Goal: Transaction & Acquisition: Purchase product/service

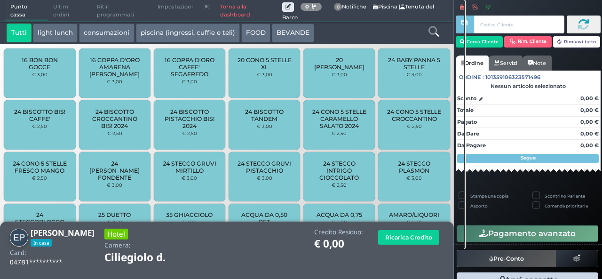
click at [432, 38] on div at bounding box center [434, 33] width 38 height 19
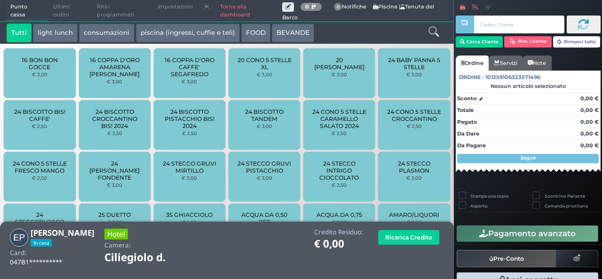
click at [432, 30] on icon at bounding box center [433, 31] width 10 height 10
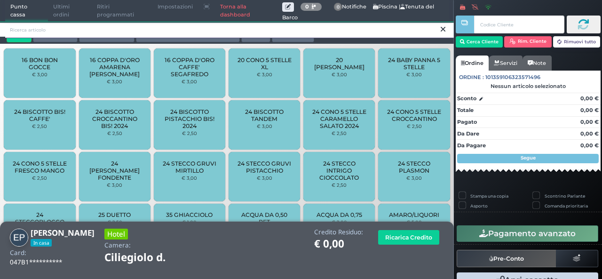
type input "A"
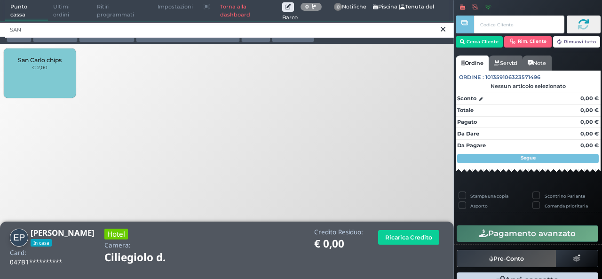
type input "SAN"
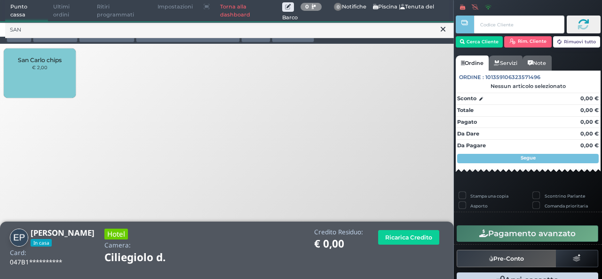
click at [30, 72] on div "San Carlo chips € 2,00" at bounding box center [39, 72] width 71 height 49
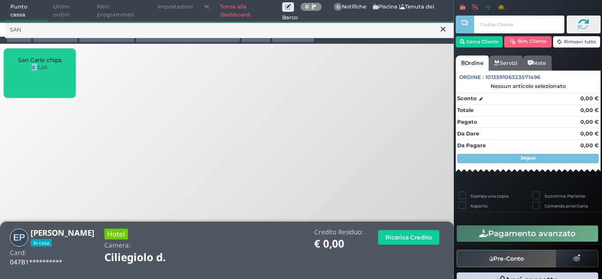
click at [30, 72] on div "San Carlo chips € 2,00" at bounding box center [39, 72] width 71 height 49
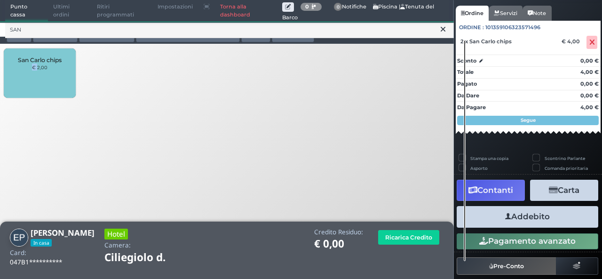
scroll to position [71, 0]
click at [573, 221] on button "Addebito" at bounding box center [528, 216] width 142 height 21
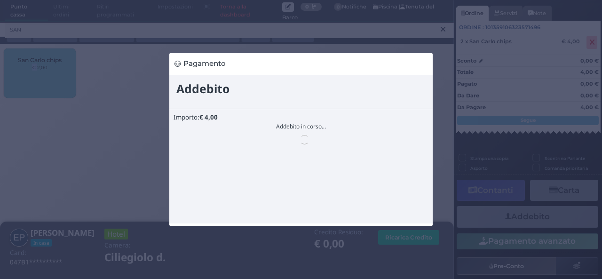
scroll to position [0, 0]
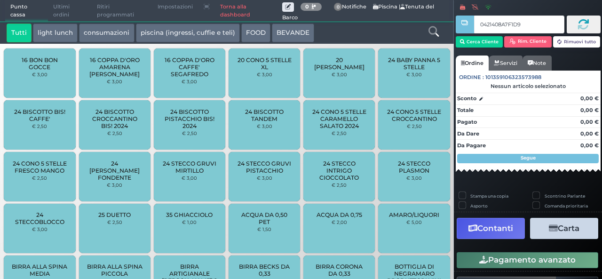
type input "0421408A7F1D95"
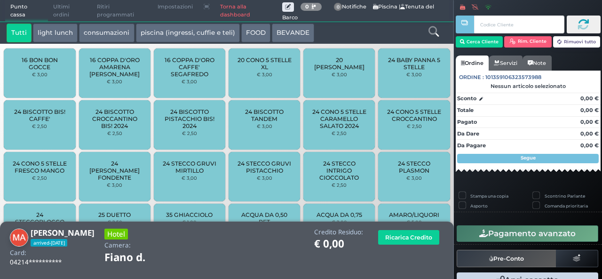
click at [435, 27] on icon at bounding box center [433, 31] width 10 height 10
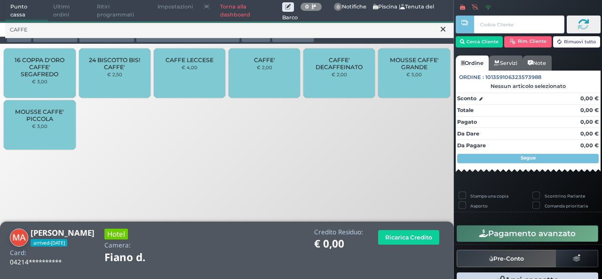
click at [274, 71] on div "CAFFE' € 2,00" at bounding box center [264, 72] width 71 height 49
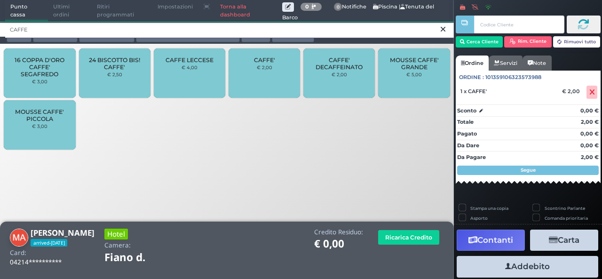
click at [422, 34] on input "CAFFE" at bounding box center [229, 30] width 449 height 16
type input "C"
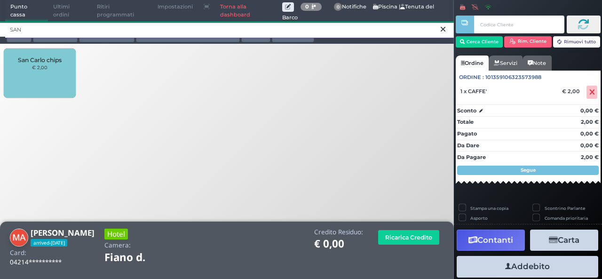
type input "SAN"
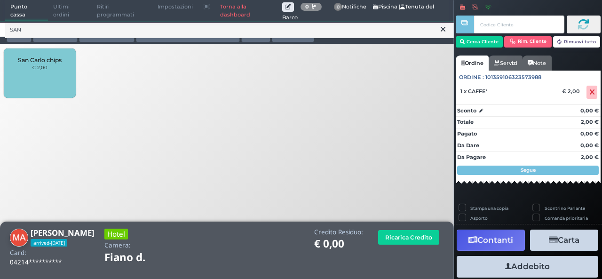
click at [55, 82] on div "San Carlo chips € 2,00" at bounding box center [39, 72] width 71 height 49
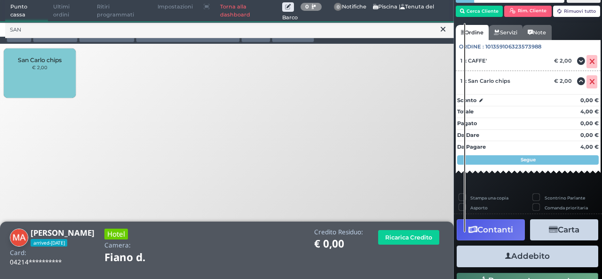
scroll to position [44, 0]
click at [516, 263] on button "Addebito" at bounding box center [528, 255] width 142 height 21
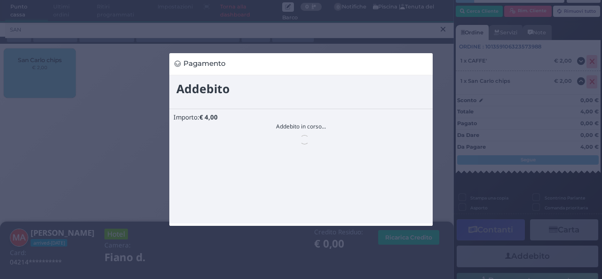
scroll to position [0, 0]
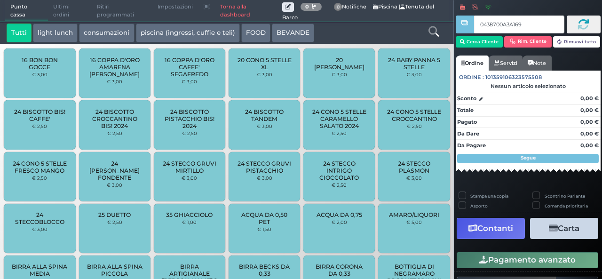
type input "0438700A3A1691"
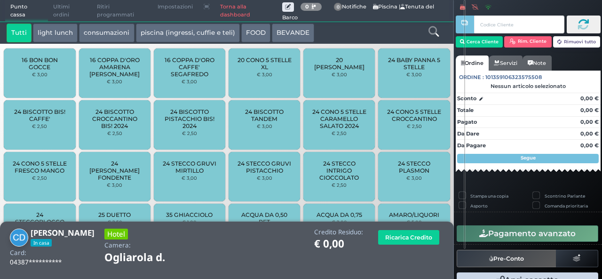
click at [435, 34] on icon at bounding box center [433, 31] width 10 height 10
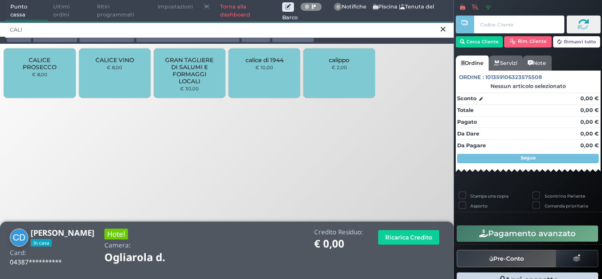
type input "CALI"
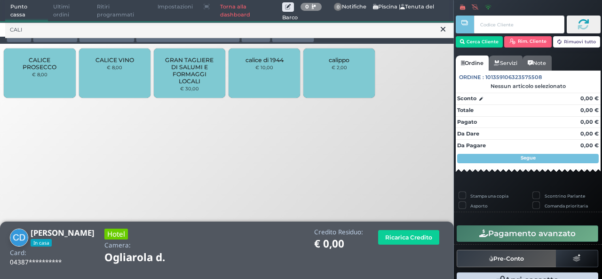
click at [28, 66] on span "CALICE PROSECCO" at bounding box center [40, 63] width 56 height 14
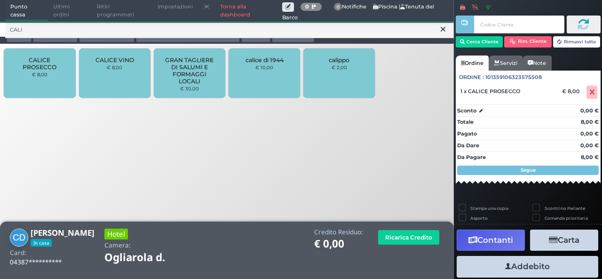
click at [28, 66] on span "CALICE PROSECCO" at bounding box center [40, 63] width 56 height 14
click at [442, 31] on icon at bounding box center [443, 28] width 5 height 9
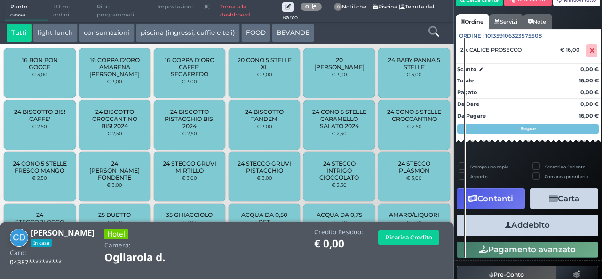
scroll to position [68, 0]
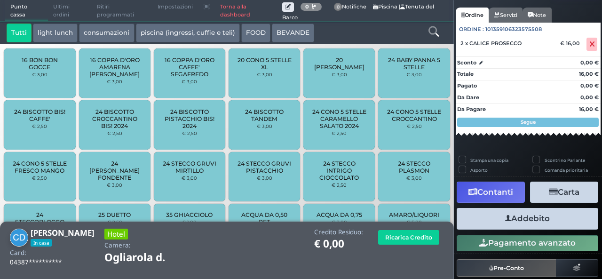
click at [539, 223] on button "Addebito" at bounding box center [528, 218] width 142 height 21
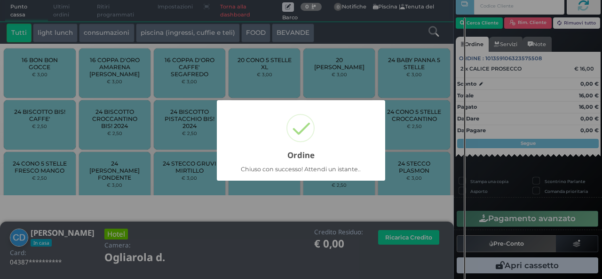
scroll to position [27, 0]
